Goal: Navigation & Orientation: Find specific page/section

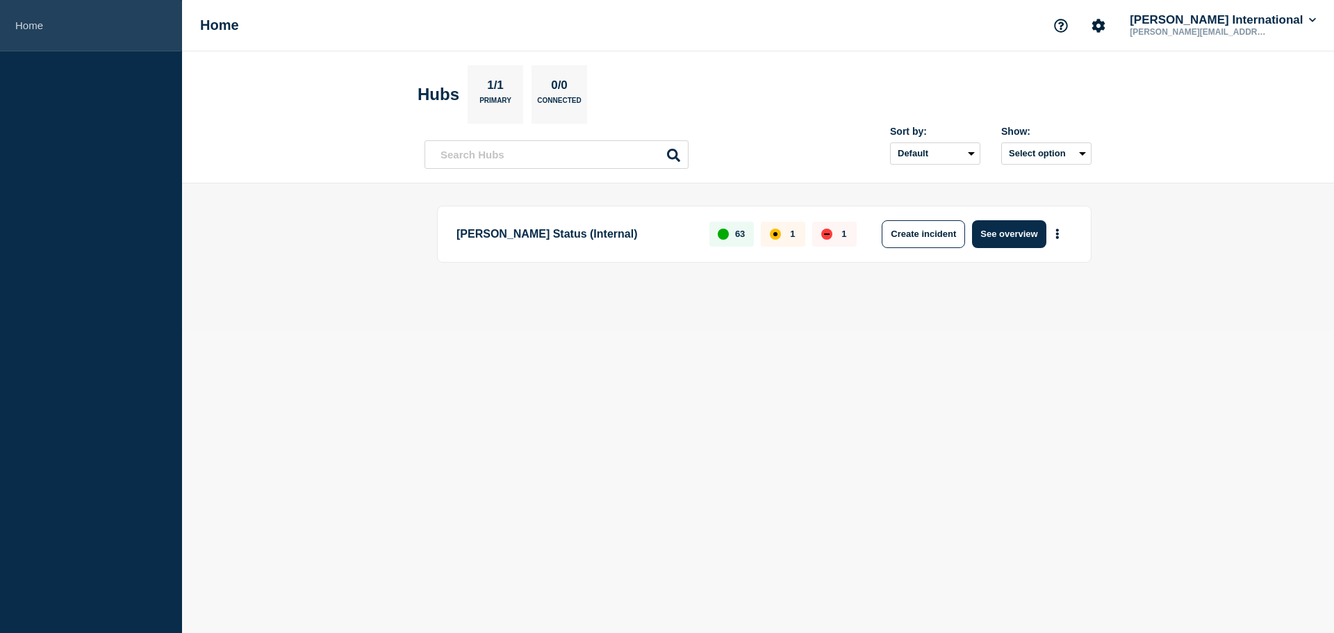
click at [49, 24] on link "Home" at bounding box center [91, 25] width 182 height 51
click at [1002, 230] on button "See overview" at bounding box center [1009, 234] width 74 height 28
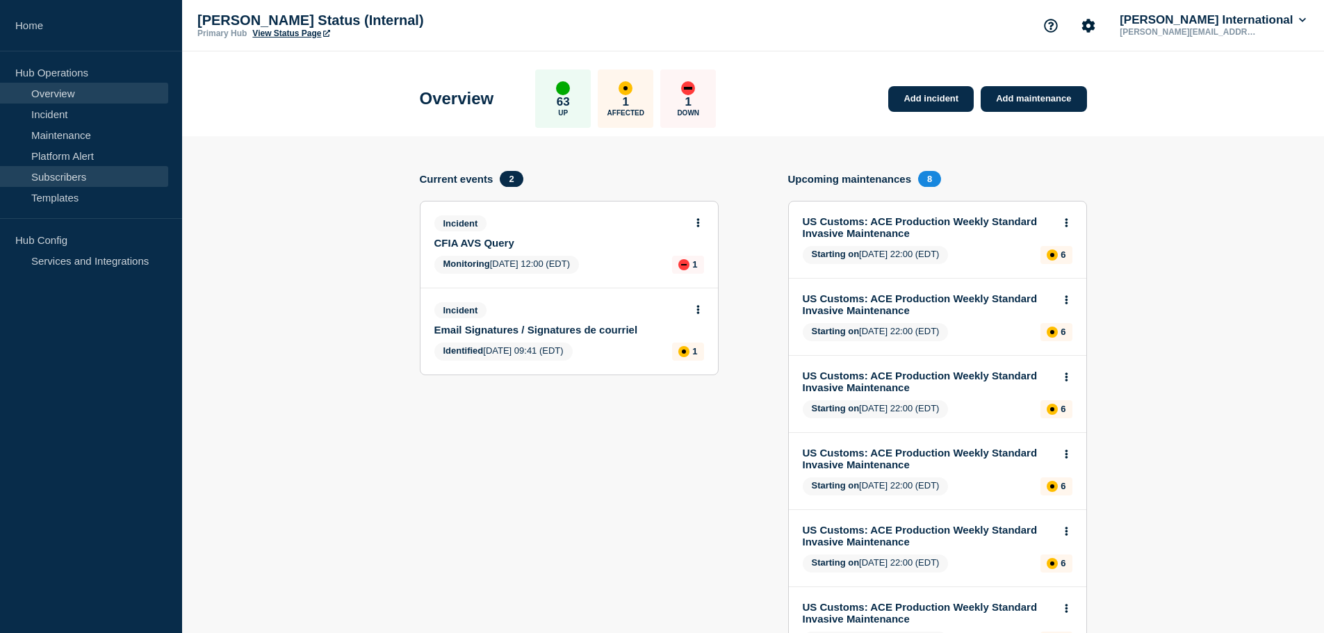
click at [58, 176] on link "Subscribers" at bounding box center [84, 176] width 168 height 21
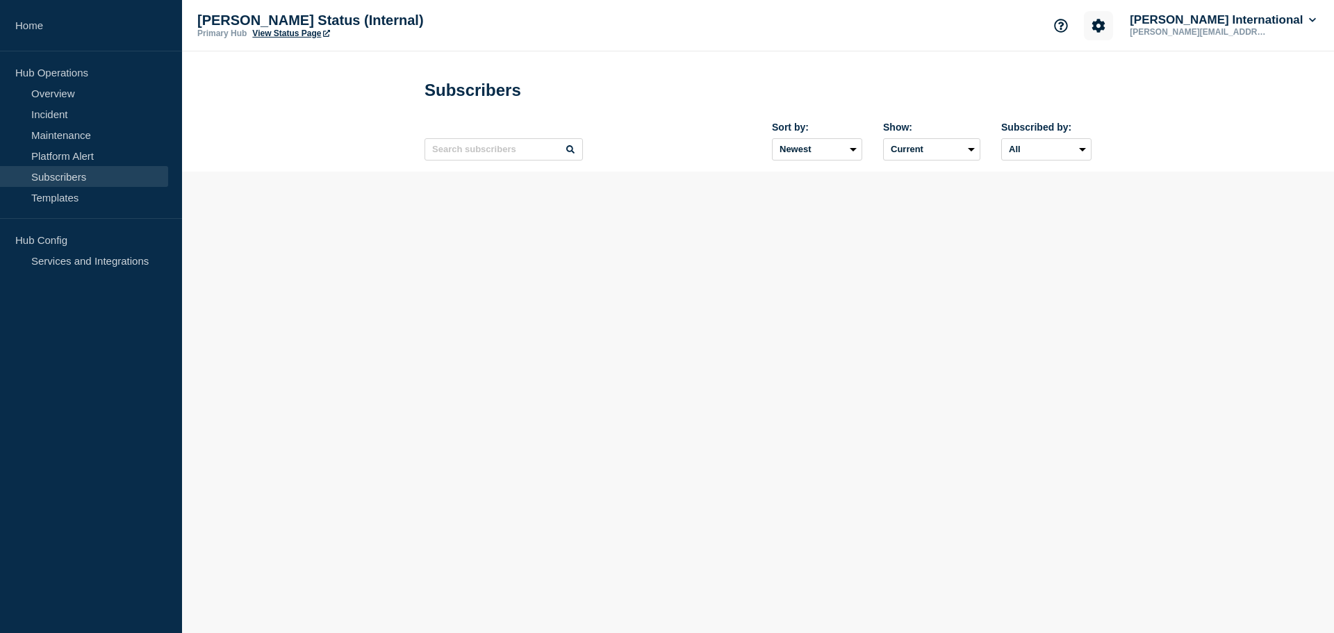
click at [1106, 24] on icon "Account settings" at bounding box center [1099, 25] width 13 height 13
click at [1144, 83] on link "Team Members" at bounding box center [1150, 82] width 72 height 12
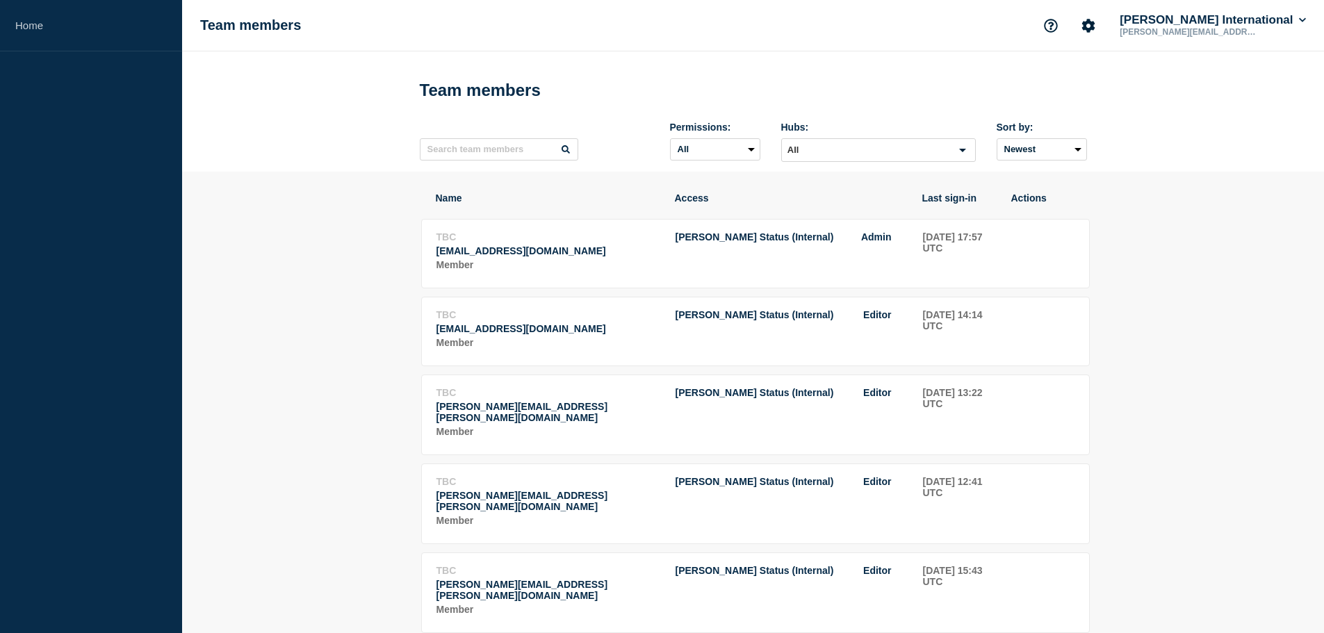
click at [594, 256] on p "[EMAIL_ADDRESS][DOMAIN_NAME]" at bounding box center [548, 250] width 224 height 11
click at [490, 256] on p "[EMAIL_ADDRESS][DOMAIN_NAME]" at bounding box center [548, 250] width 224 height 11
